Goal: Navigation & Orientation: Go to known website

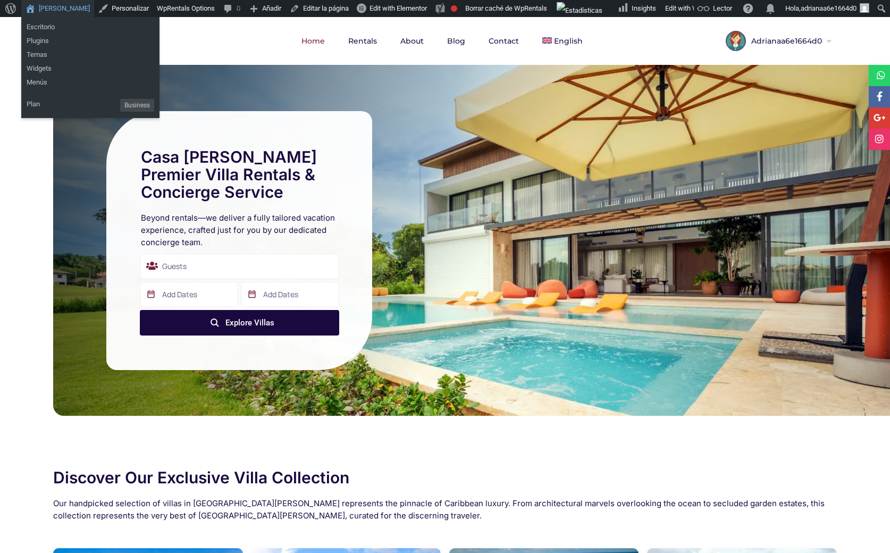
click at [60, 9] on link "[PERSON_NAME]" at bounding box center [57, 8] width 73 height 17
click at [51, 9] on link "[PERSON_NAME]" at bounding box center [57, 8] width 73 height 17
